Goal: Transaction & Acquisition: Purchase product/service

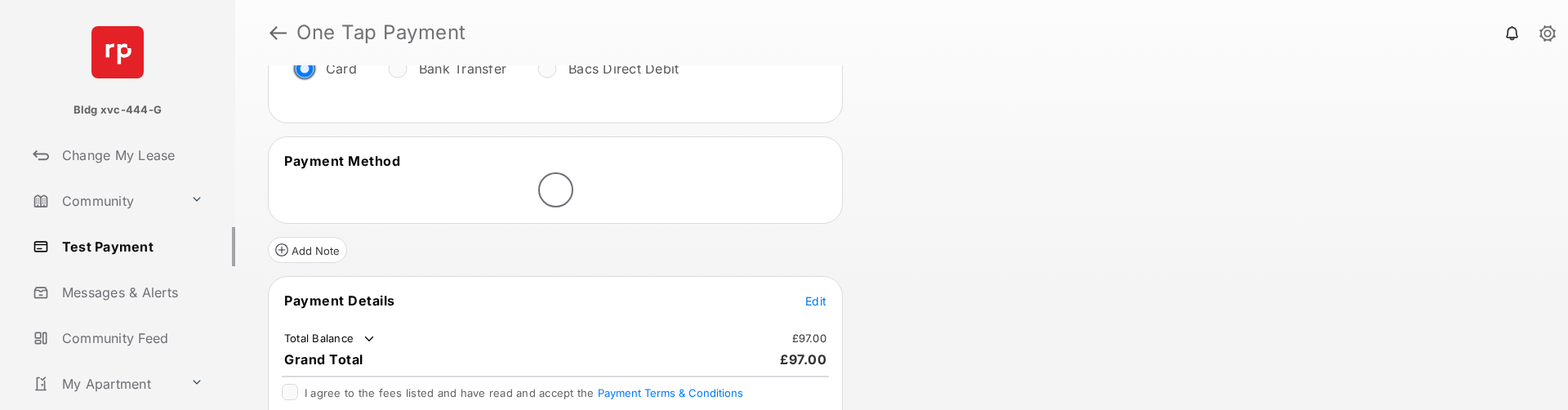
scroll to position [245, 0]
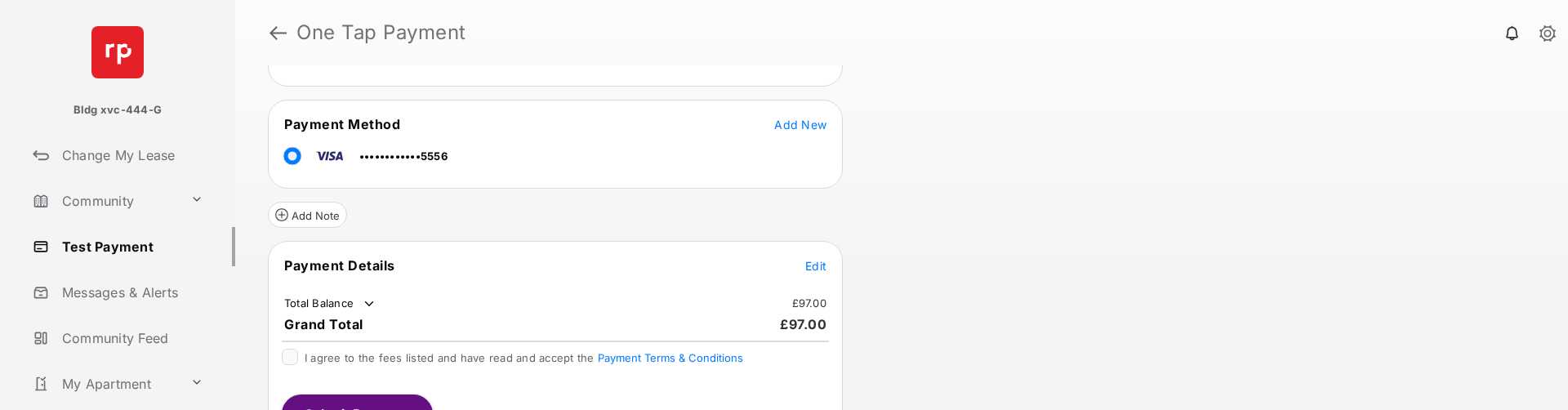
click at [815, 262] on span "Edit" at bounding box center [816, 265] width 22 height 14
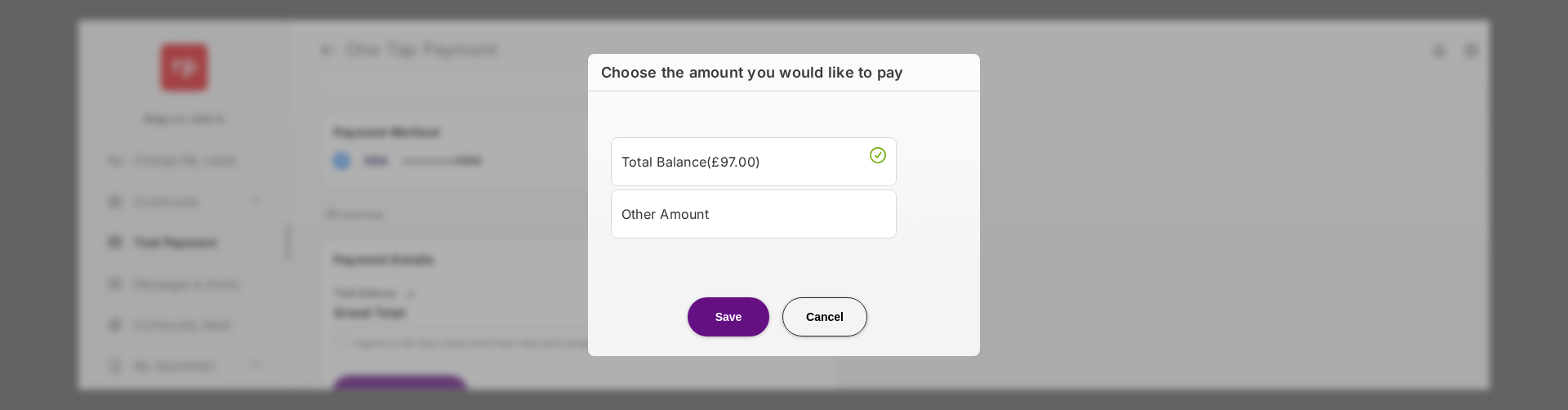
click at [724, 200] on div "Other Amount" at bounding box center [754, 213] width 264 height 27
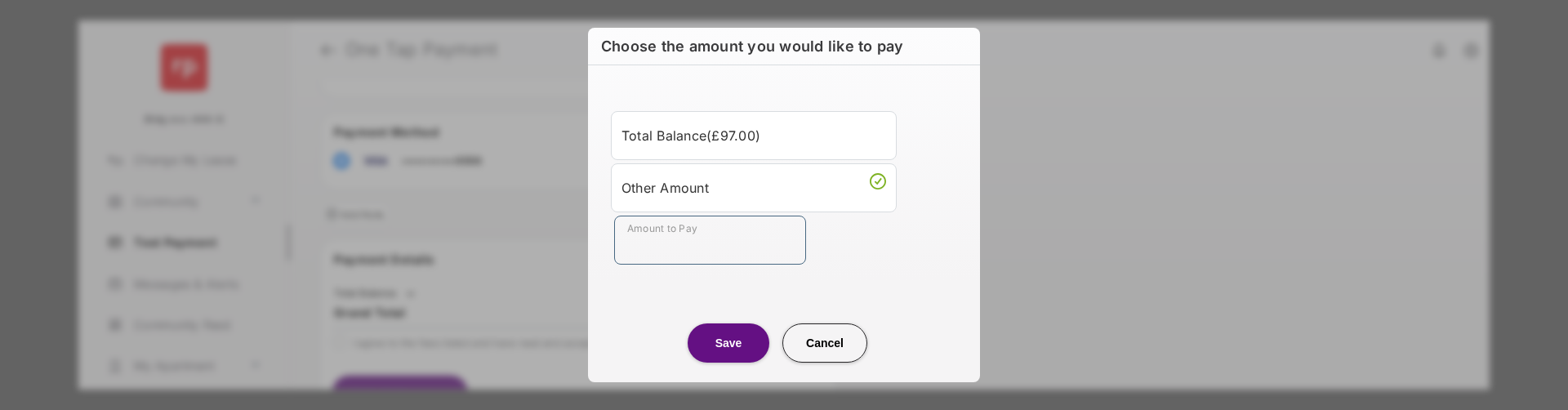
click at [722, 235] on input "Amount to Pay" at bounding box center [710, 240] width 192 height 49
type input "**"
click at [728, 332] on button "Save" at bounding box center [728, 342] width 81 height 39
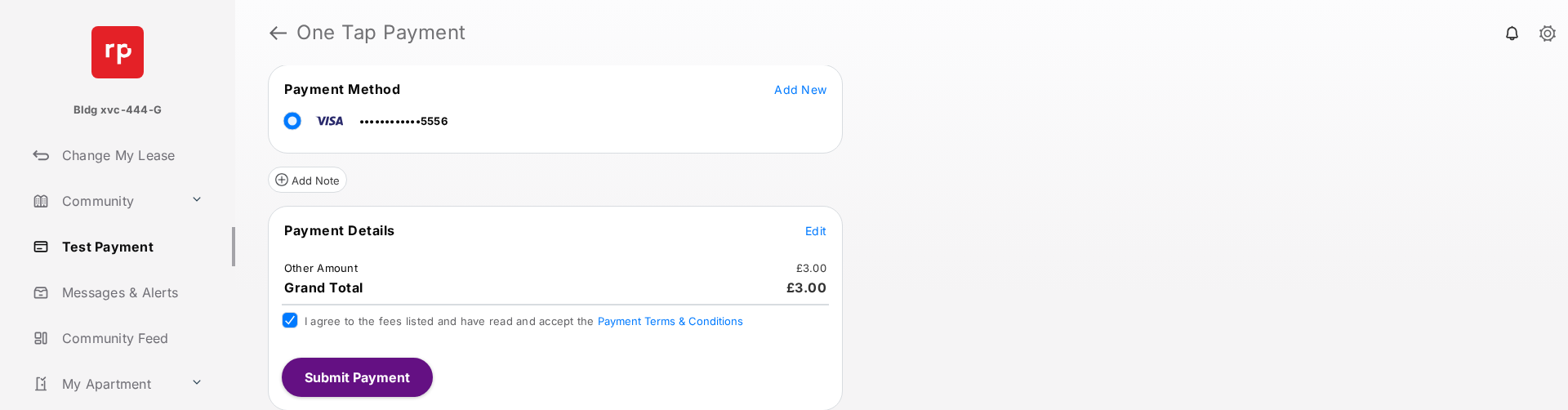
scroll to position [283, 0]
click at [357, 371] on button "Submit Payment" at bounding box center [357, 375] width 151 height 39
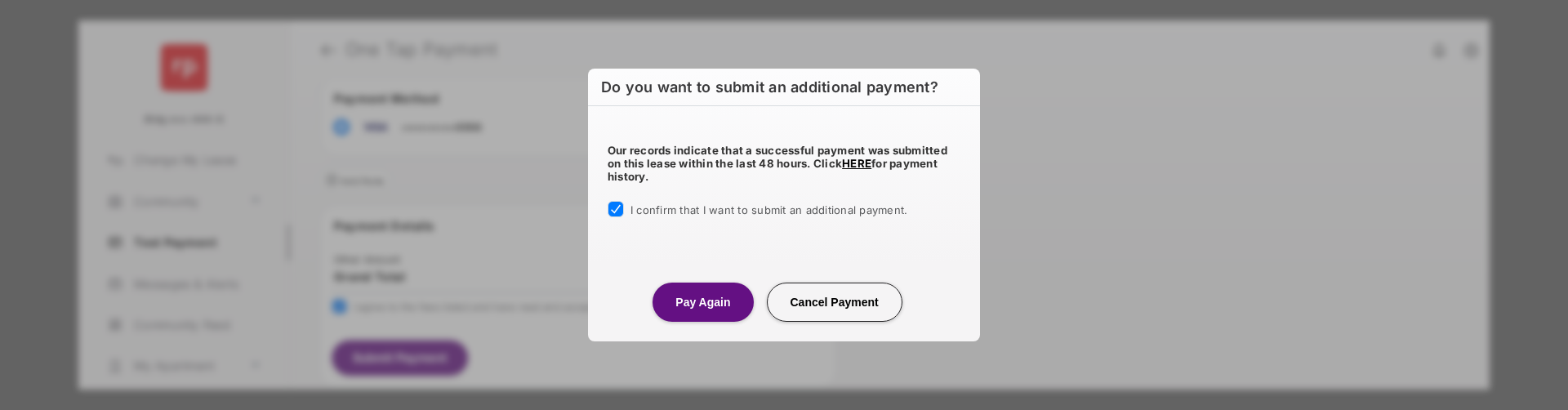
click at [690, 314] on button "Pay Again" at bounding box center [702, 302] width 101 height 39
